Goal: Information Seeking & Learning: Check status

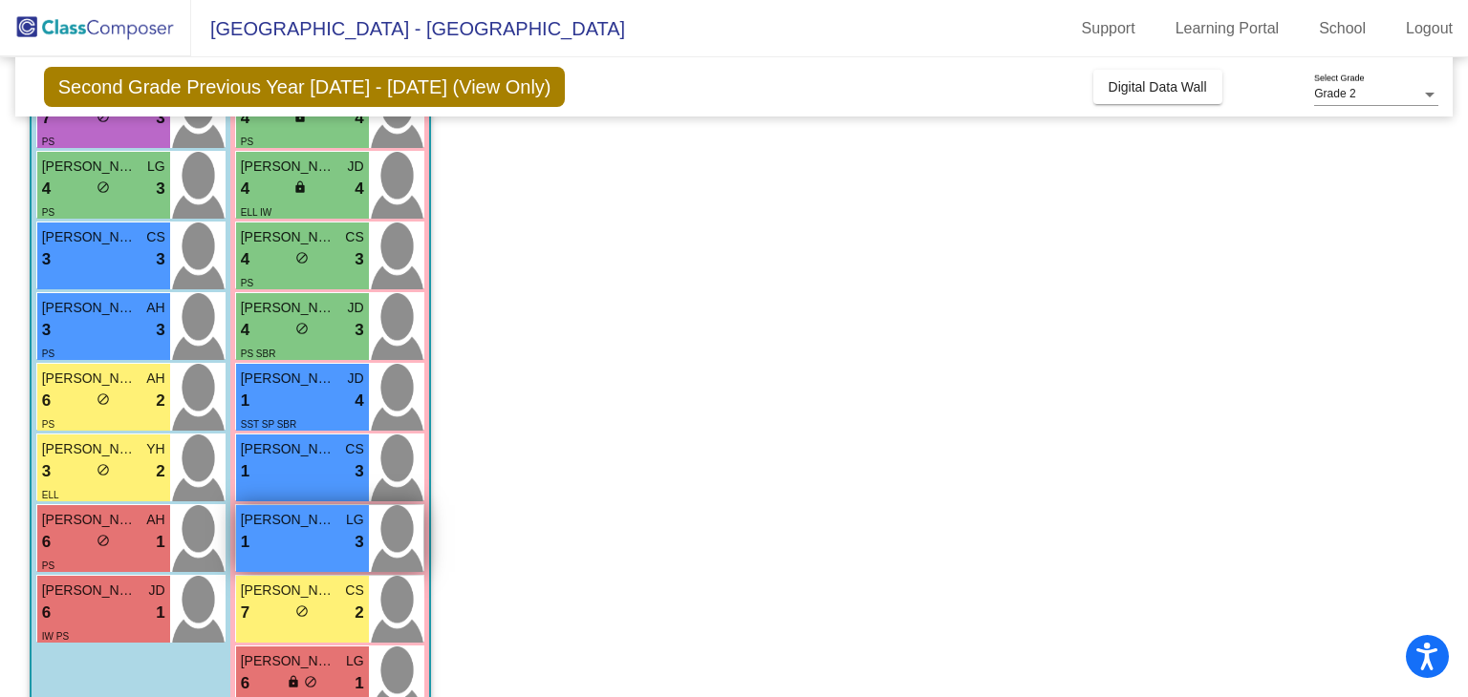
scroll to position [320, 0]
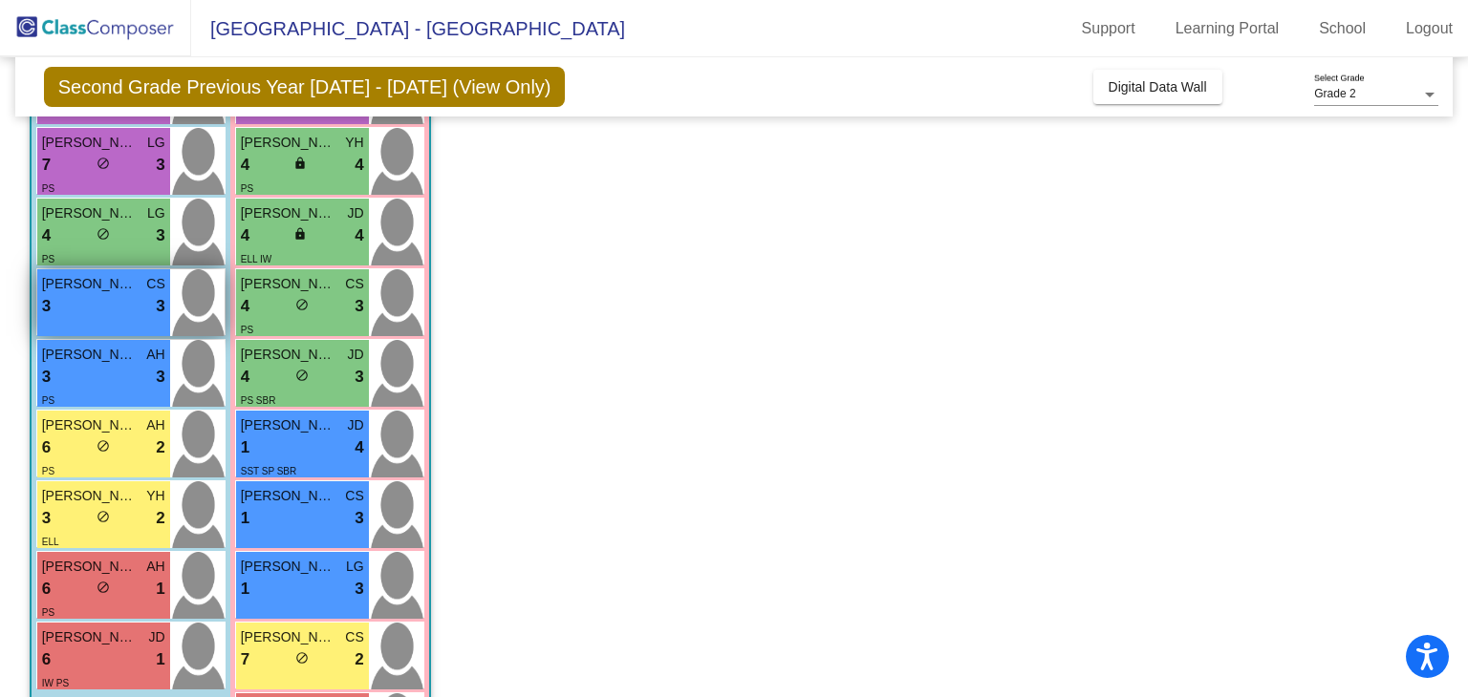
click at [115, 278] on span "[PERSON_NAME]" at bounding box center [90, 284] width 96 height 20
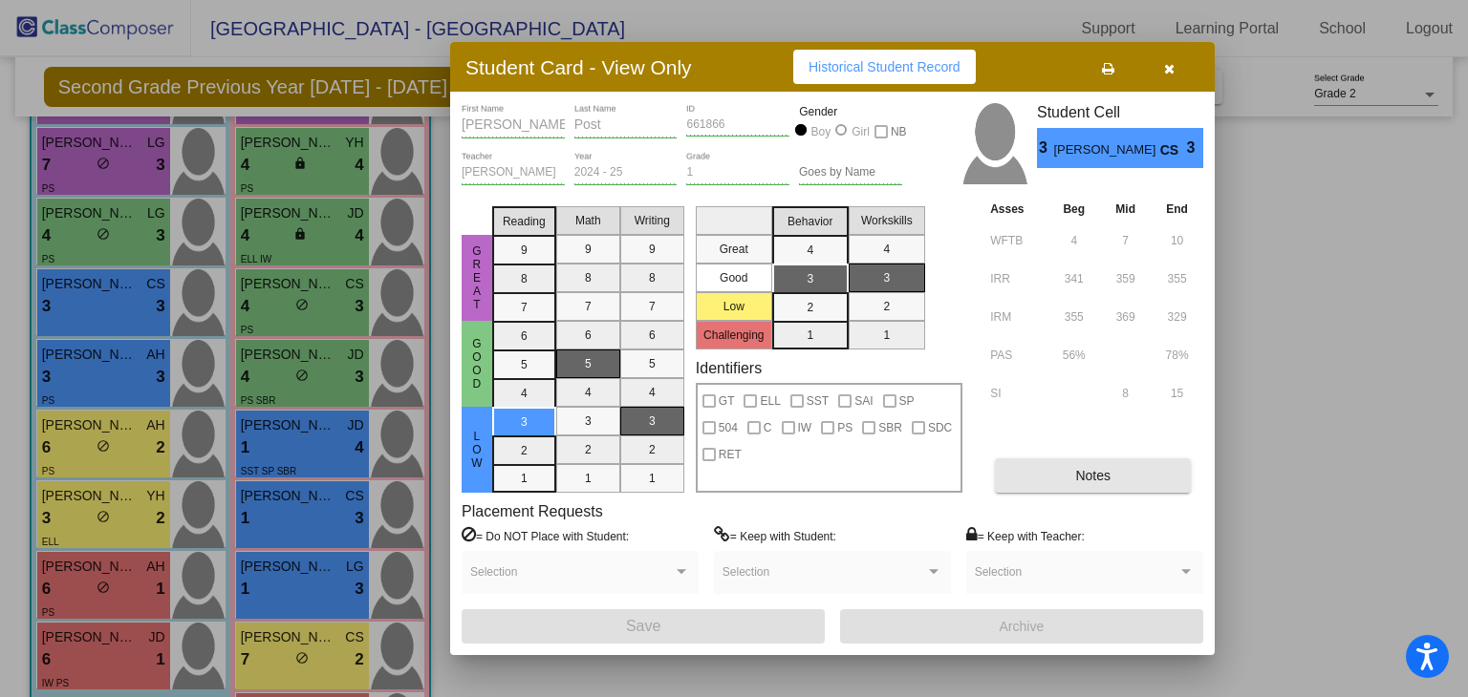
click at [1080, 468] on span "Notes" at bounding box center [1092, 475] width 35 height 15
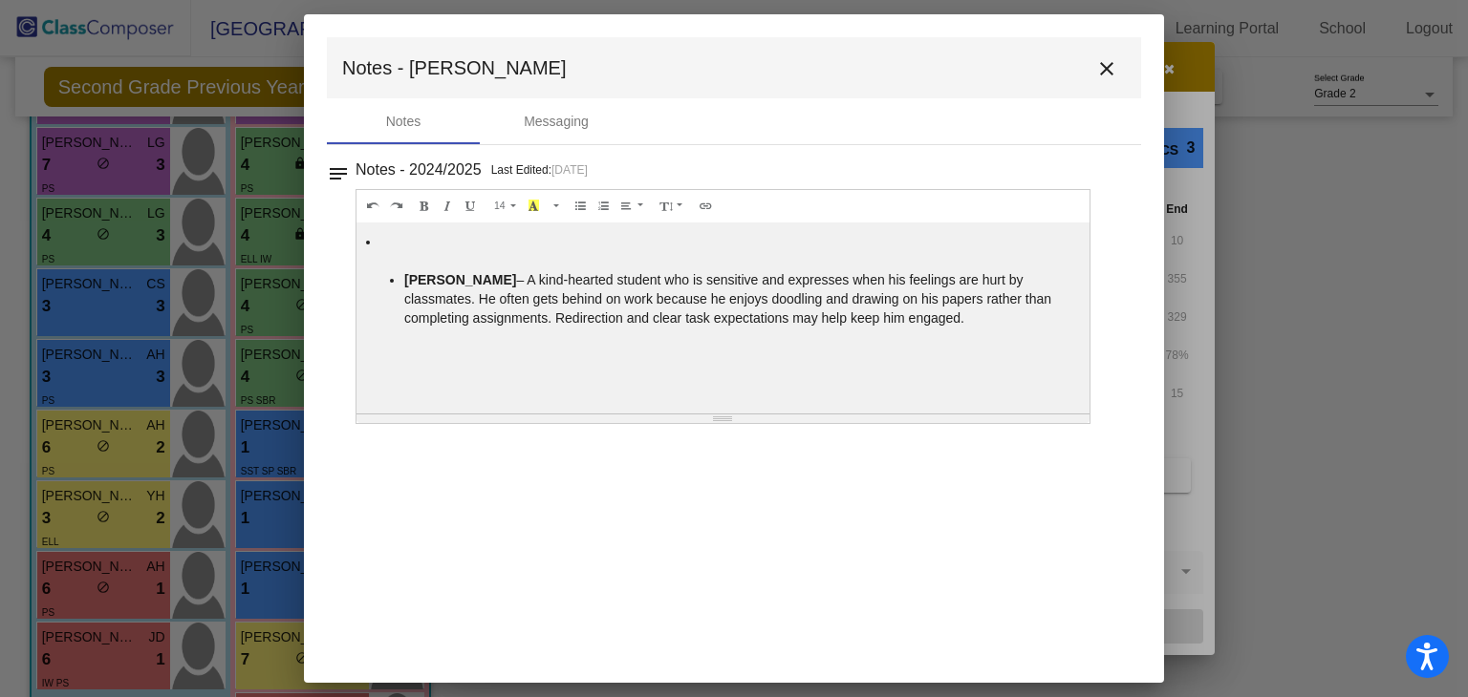
click at [1095, 72] on mat-icon "close" at bounding box center [1106, 68] width 23 height 23
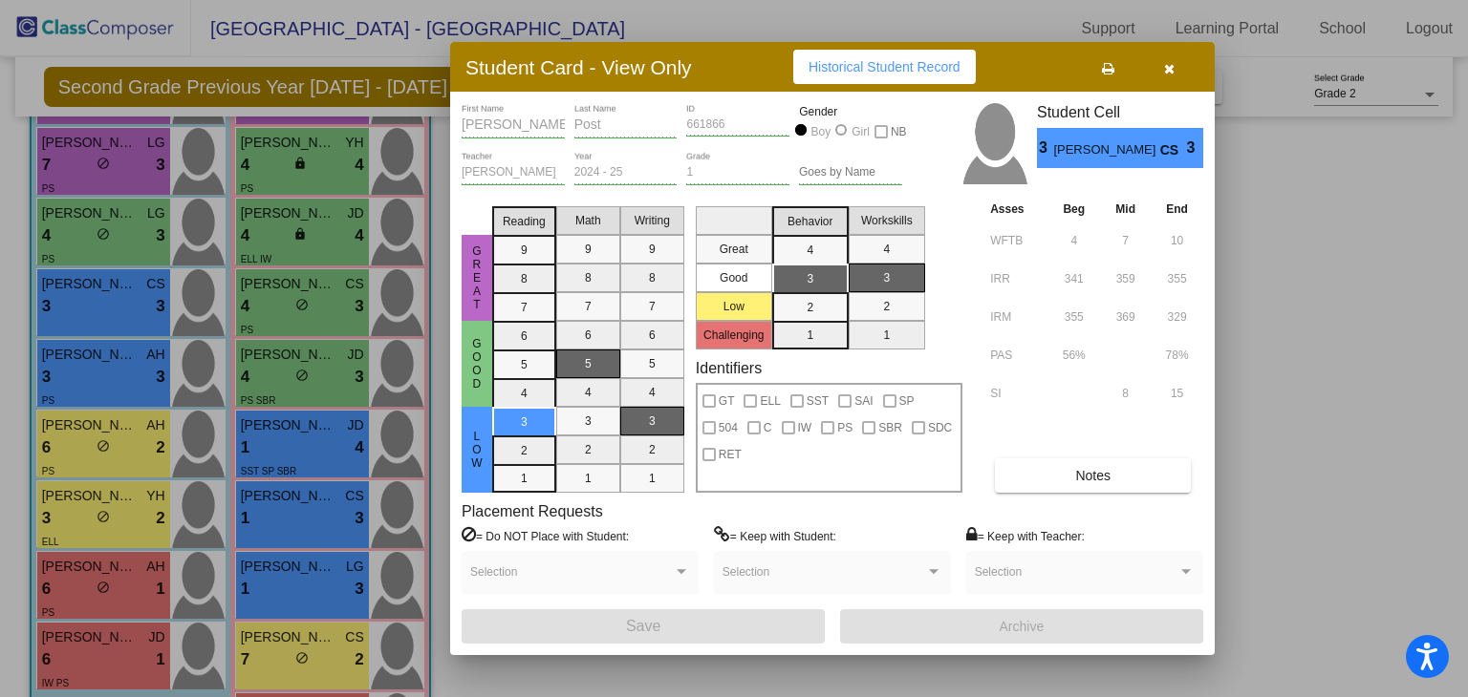
click at [1164, 70] on icon "button" at bounding box center [1169, 68] width 11 height 13
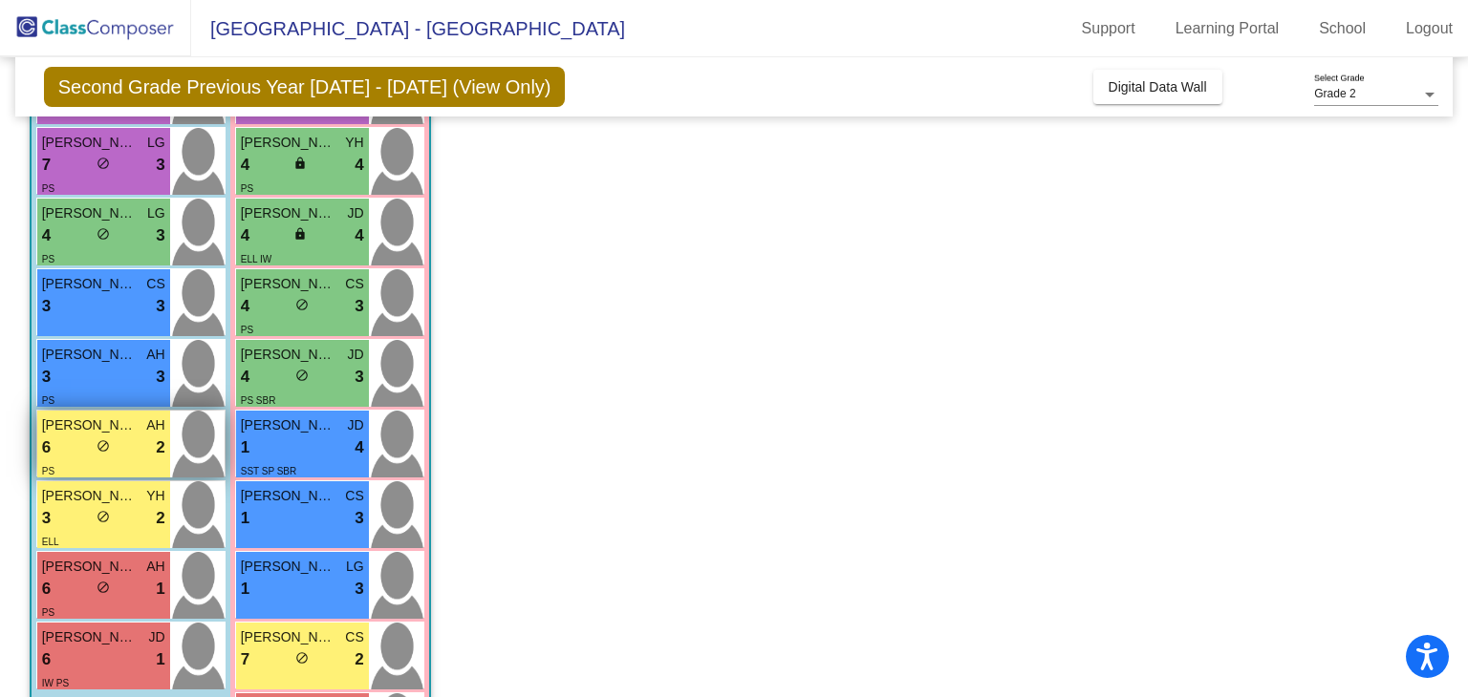
scroll to position [416, 0]
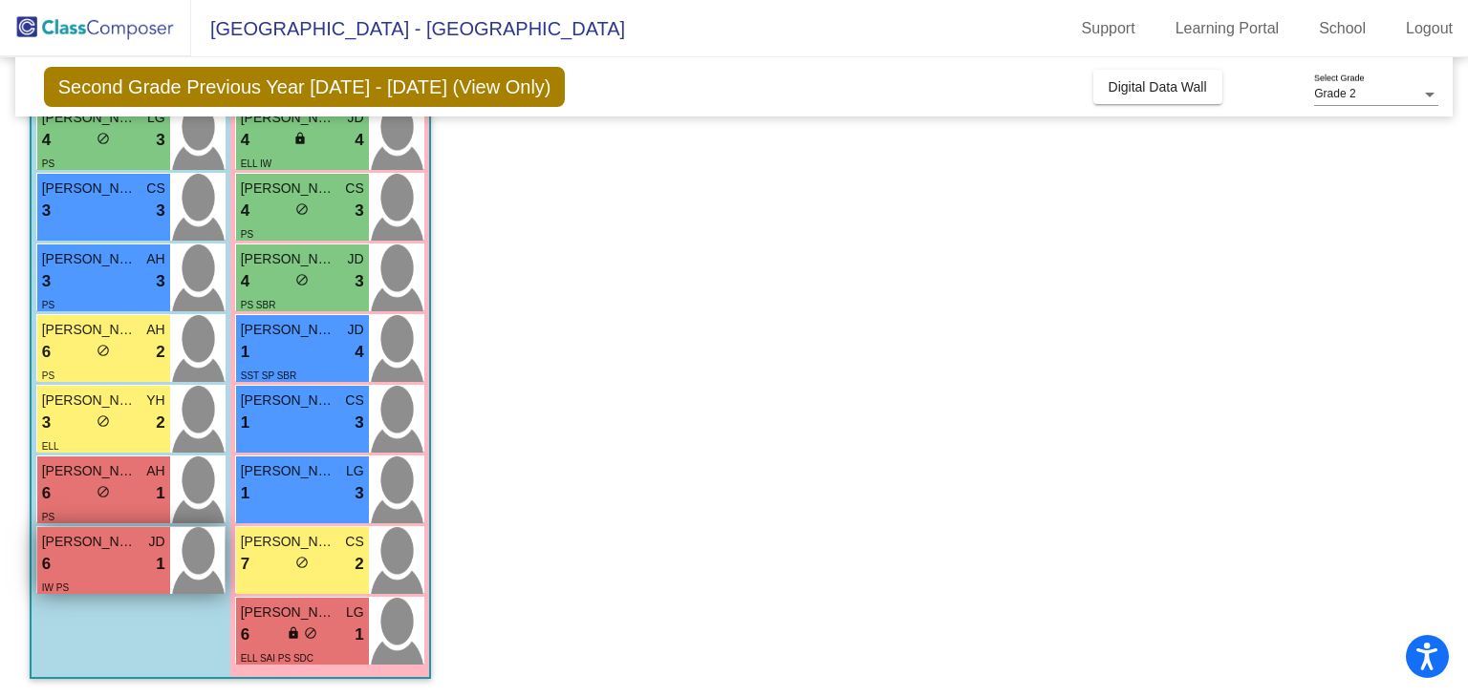
click at [78, 550] on span "[PERSON_NAME]" at bounding box center [90, 542] width 96 height 20
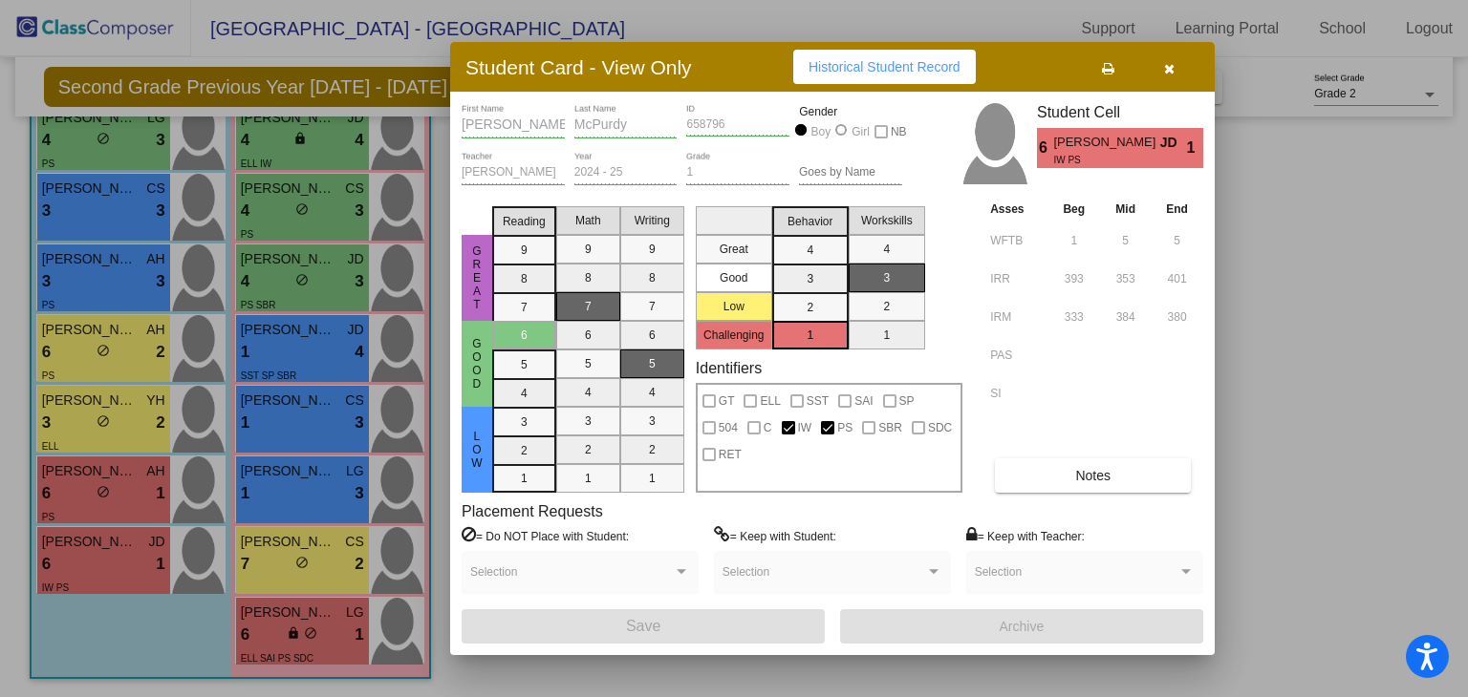
click at [1084, 489] on button "Notes" at bounding box center [1093, 476] width 196 height 34
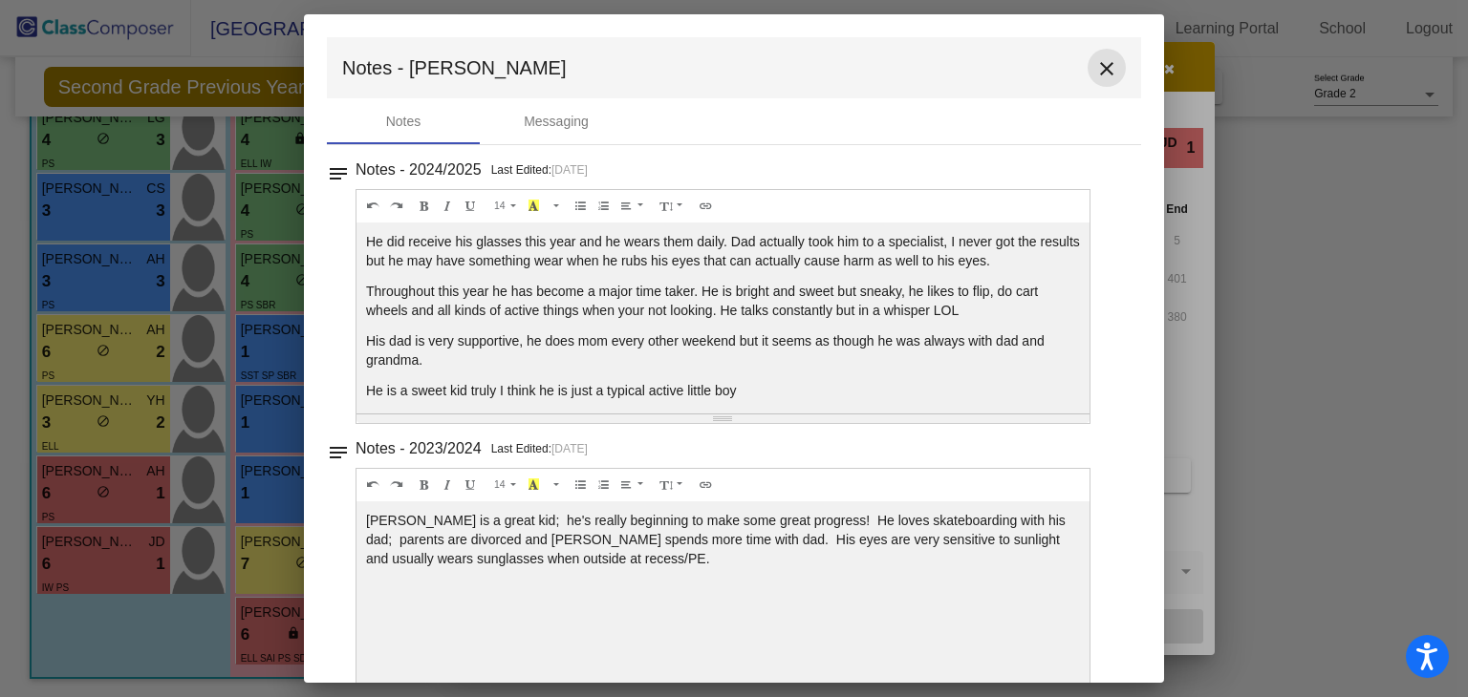
click at [1088, 57] on button "close" at bounding box center [1106, 68] width 38 height 38
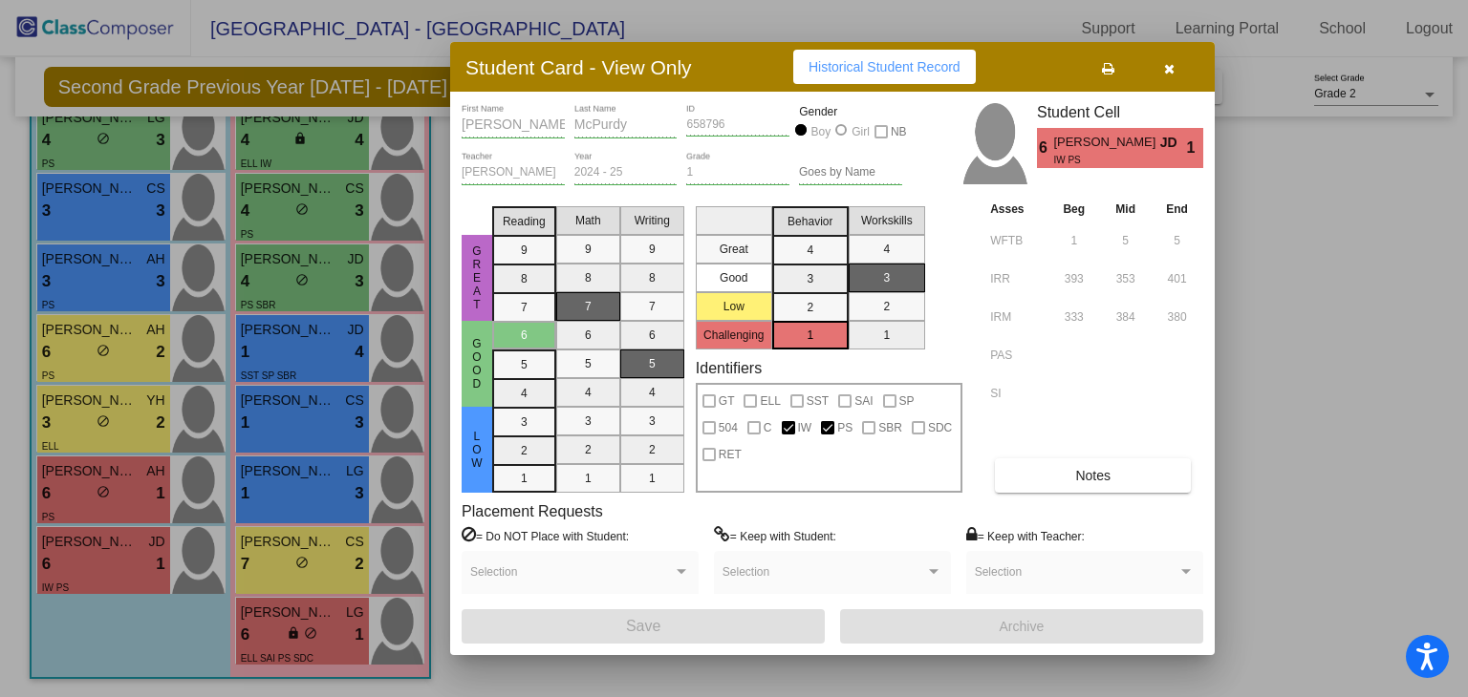
drag, startPoint x: 1158, startPoint y: 65, endPoint x: 1146, endPoint y: 69, distance: 13.0
click at [1153, 66] on button "button" at bounding box center [1168, 67] width 61 height 34
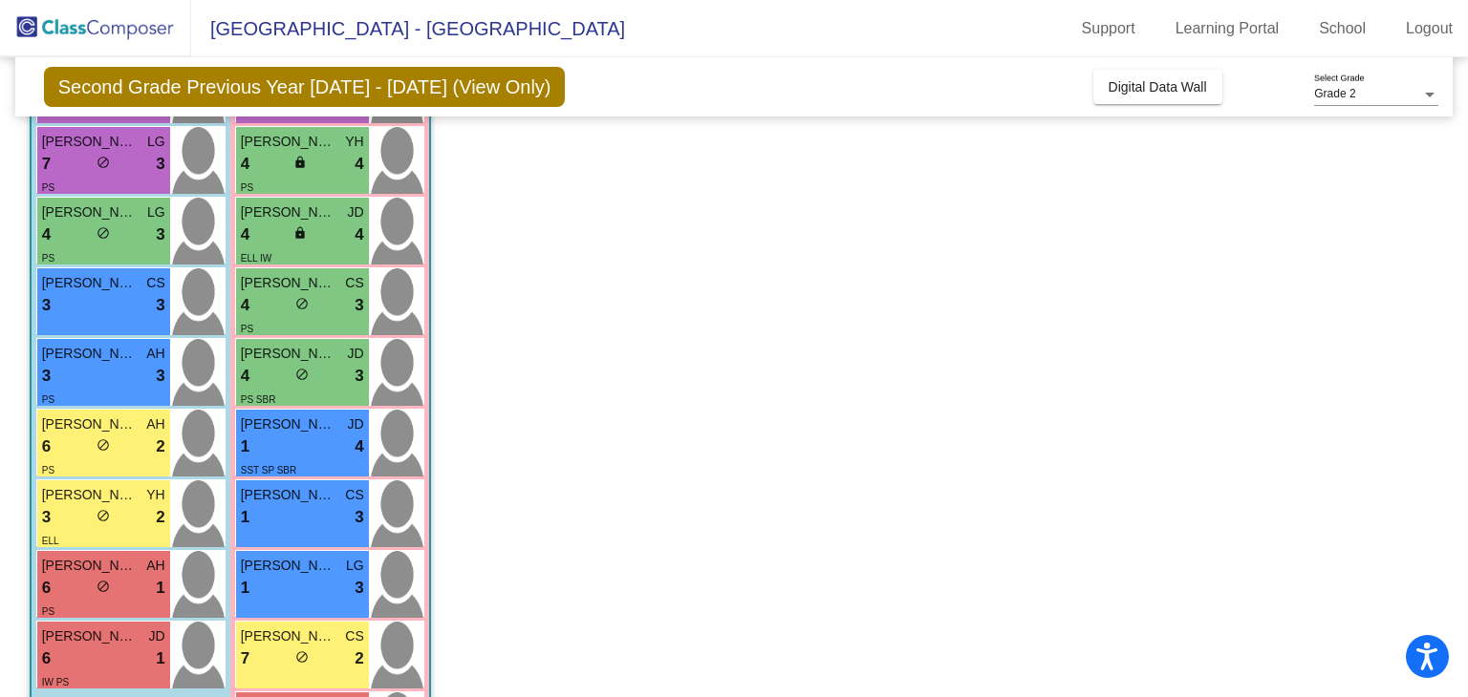
scroll to position [320, 0]
click at [365, 311] on div "[PERSON_NAME] CS 4 lock do_not_disturb_alt 3 PS" at bounding box center [302, 302] width 133 height 67
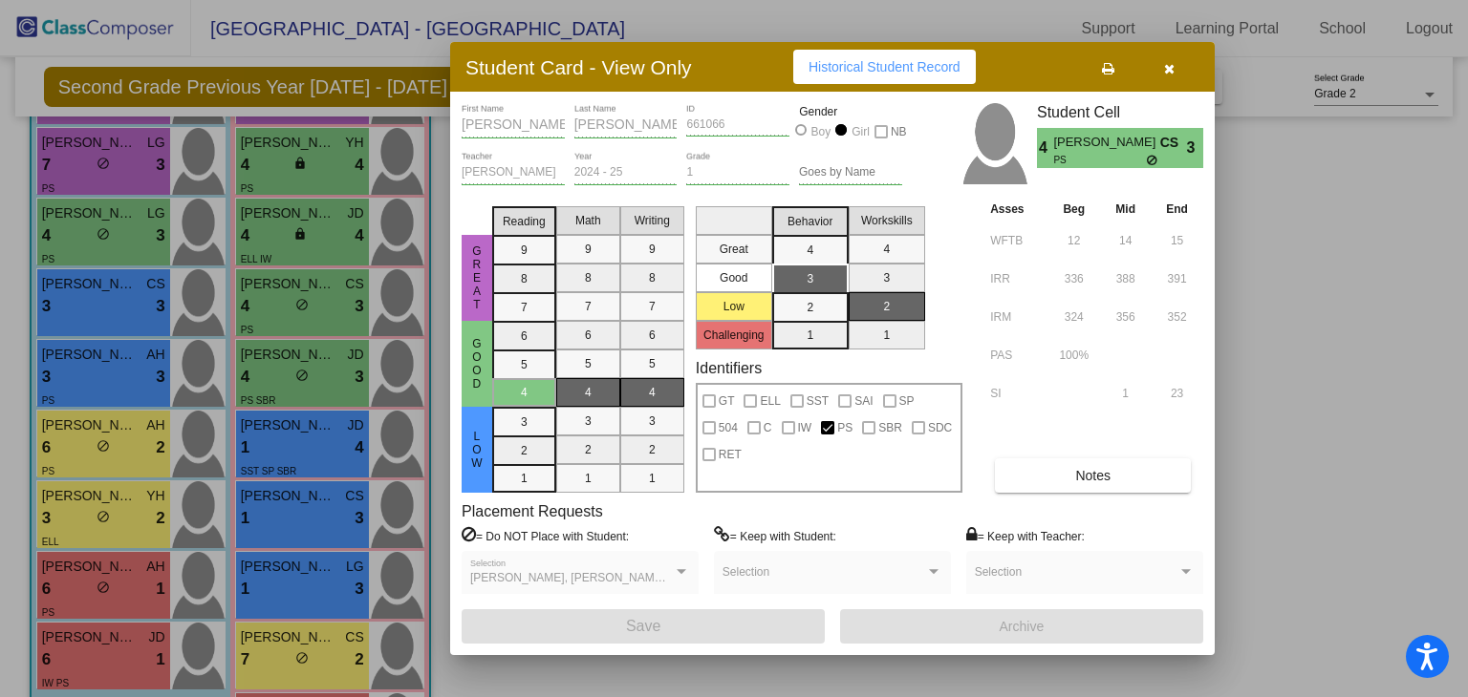
click at [1086, 482] on button "Notes" at bounding box center [1093, 476] width 196 height 34
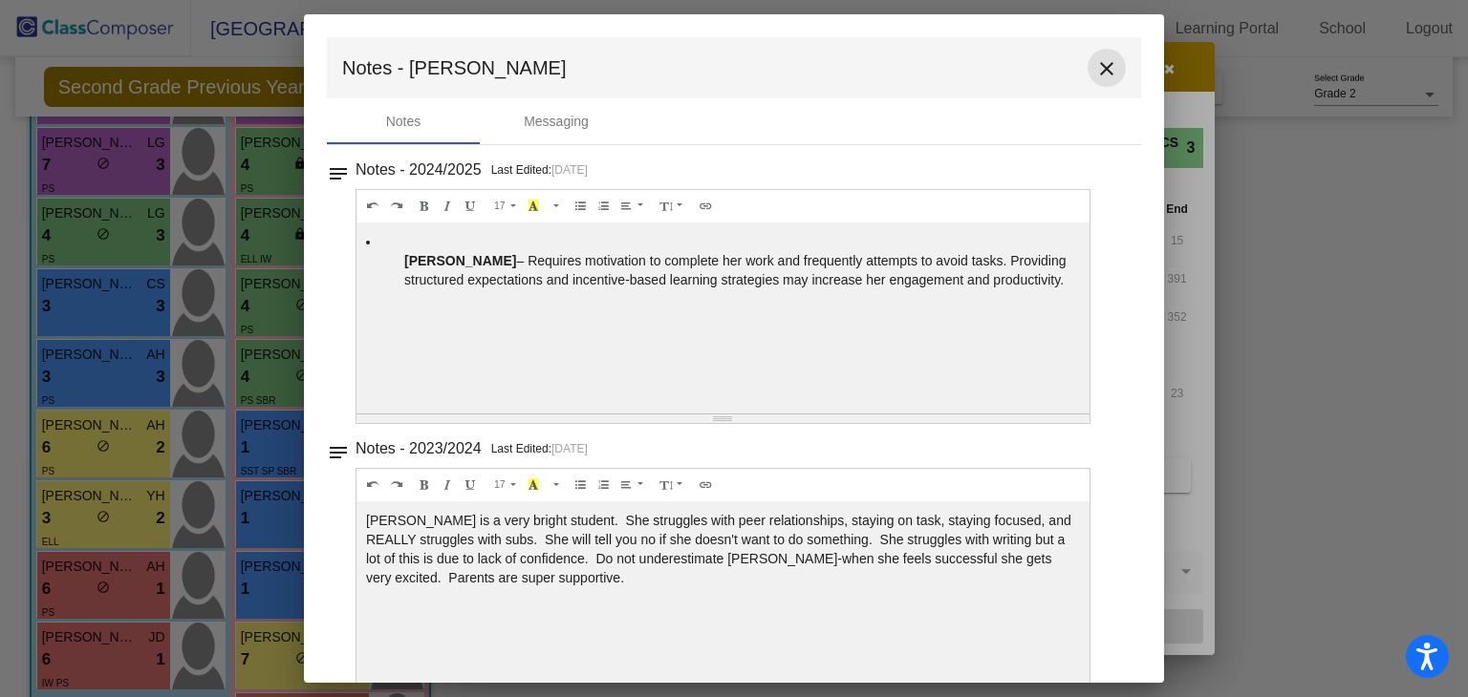
click at [1104, 66] on mat-icon "close" at bounding box center [1106, 68] width 23 height 23
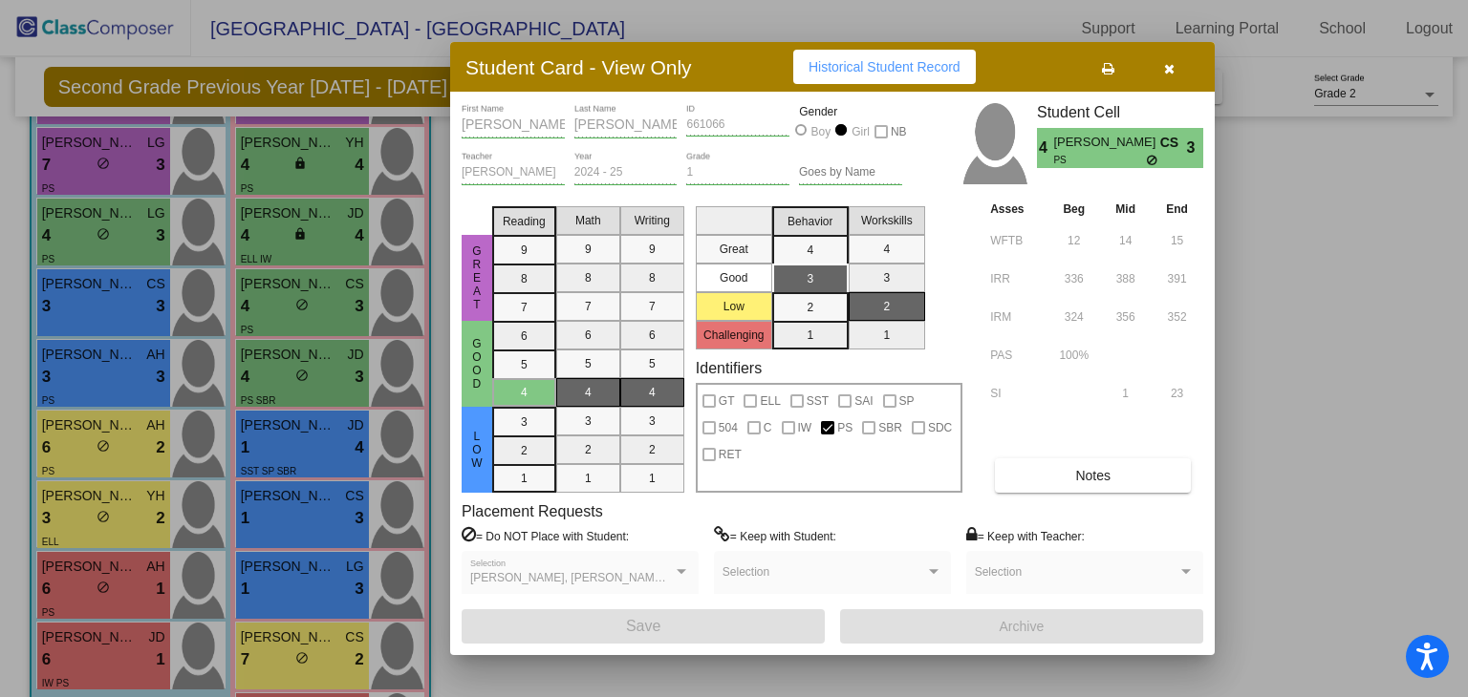
click at [1162, 64] on button "button" at bounding box center [1168, 67] width 61 height 34
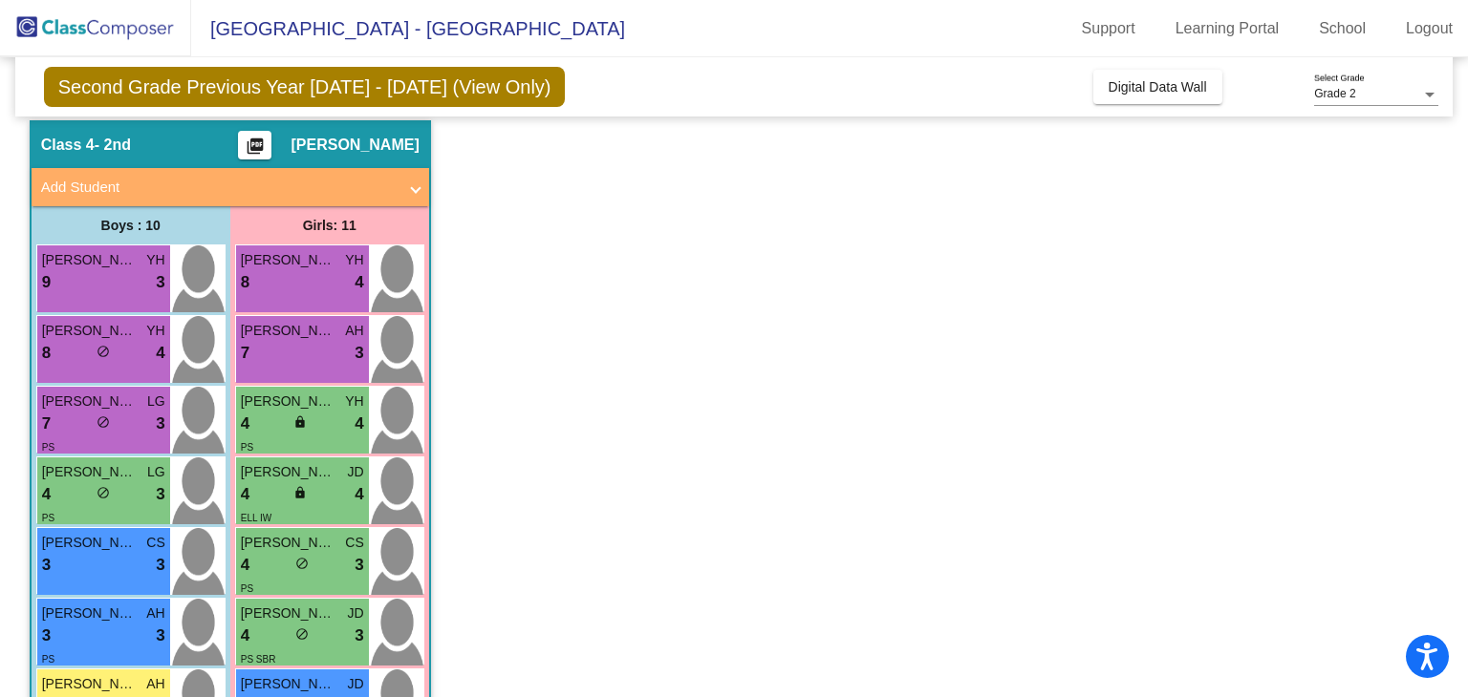
scroll to position [33, 0]
